Goal: Find specific page/section: Find specific page/section

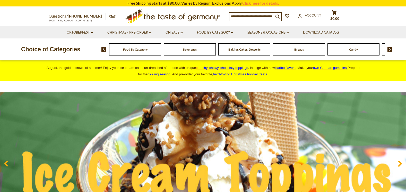
click at [151, 45] on div "Food By Category" at bounding box center [135, 49] width 52 height 12
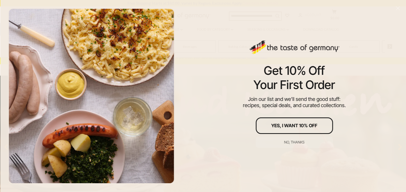
scroll to position [26, 0]
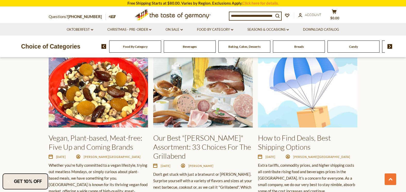
scroll to position [783, 0]
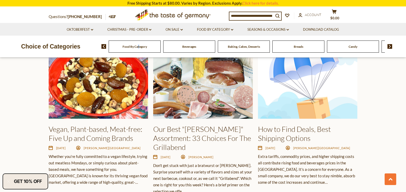
click at [139, 49] on div "Food By Category" at bounding box center [135, 46] width 52 height 12
click at [390, 46] on img at bounding box center [390, 46] width 5 height 5
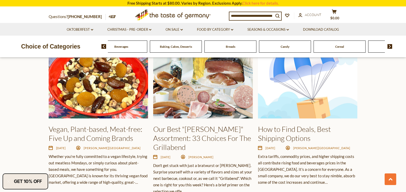
click at [390, 46] on img at bounding box center [390, 46] width 5 height 5
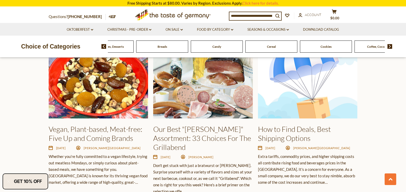
click at [390, 46] on img at bounding box center [390, 46] width 5 height 5
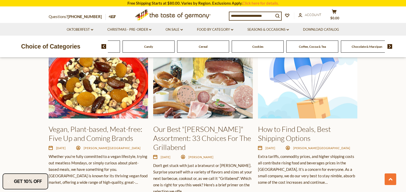
click at [390, 46] on img at bounding box center [390, 46] width 5 height 5
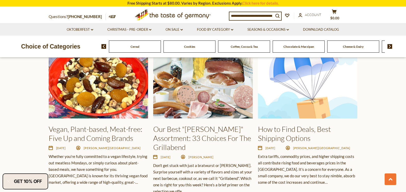
click at [390, 46] on img at bounding box center [390, 46] width 5 height 5
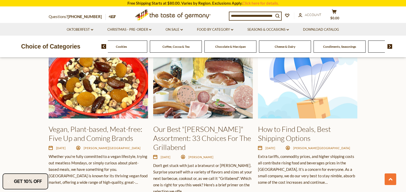
click at [390, 46] on img at bounding box center [390, 46] width 5 height 5
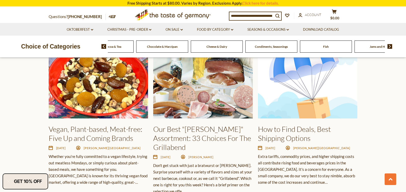
click at [390, 46] on img at bounding box center [390, 46] width 5 height 5
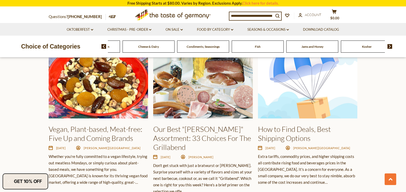
click at [390, 46] on img at bounding box center [390, 46] width 5 height 5
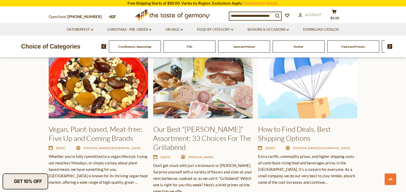
click at [357, 48] on span "Pasta and Potato" at bounding box center [354, 47] width 24 height 4
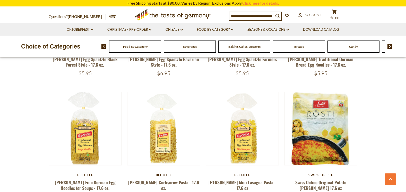
scroll to position [1133, 0]
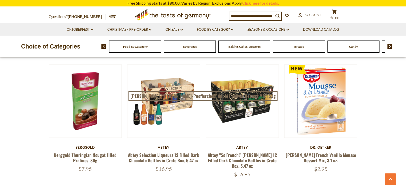
scroll to position [309, 0]
